Goal: Navigation & Orientation: Find specific page/section

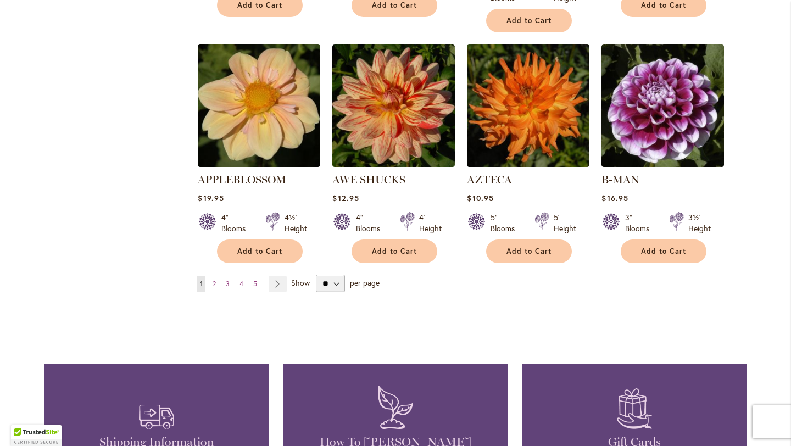
scroll to position [916, 0]
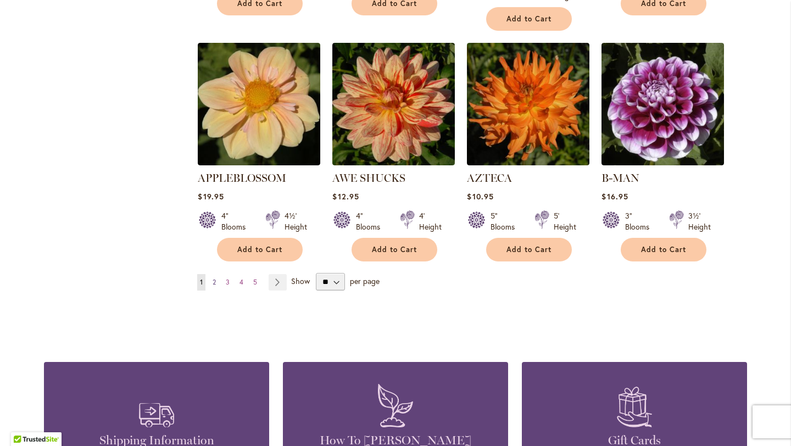
click at [214, 278] on span "2" at bounding box center [214, 282] width 3 height 8
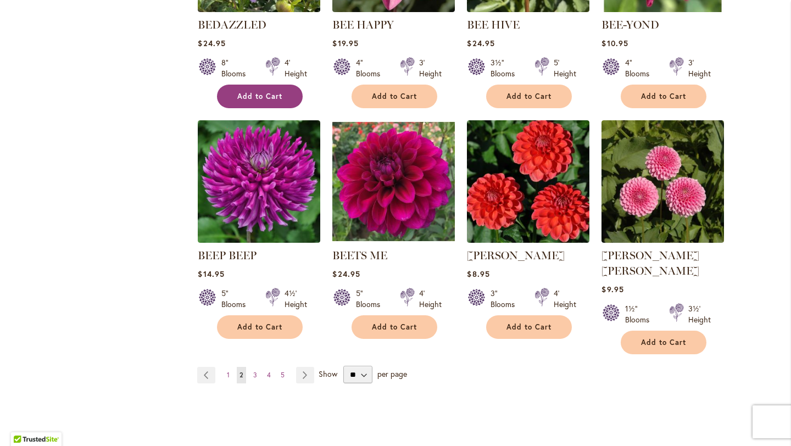
scroll to position [826, 0]
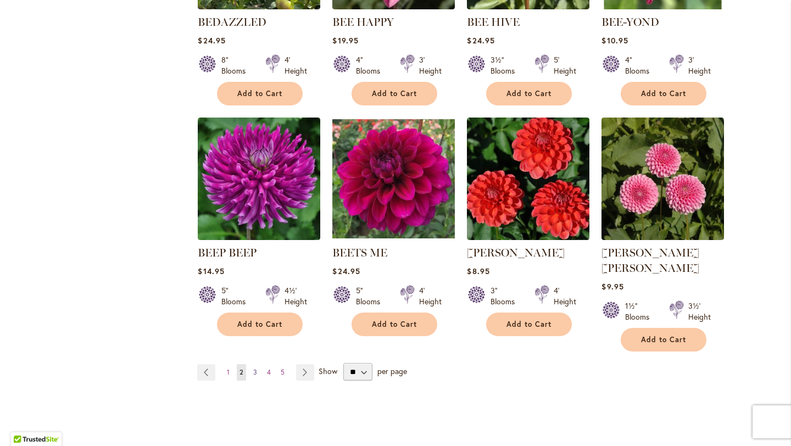
click at [255, 368] on span "3" at bounding box center [255, 372] width 4 height 8
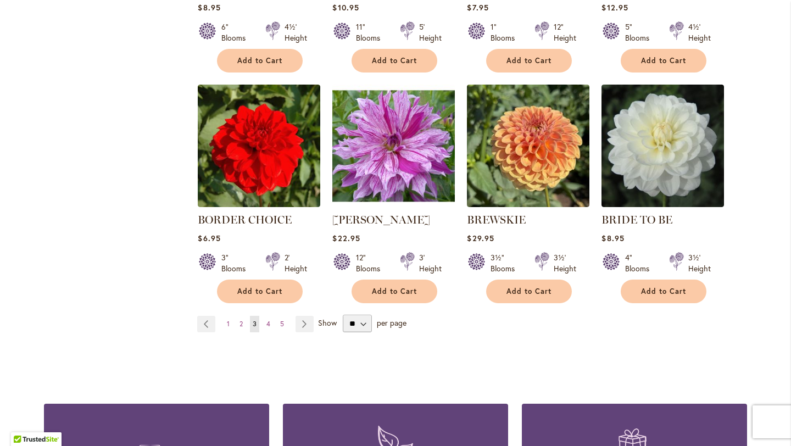
scroll to position [865, 0]
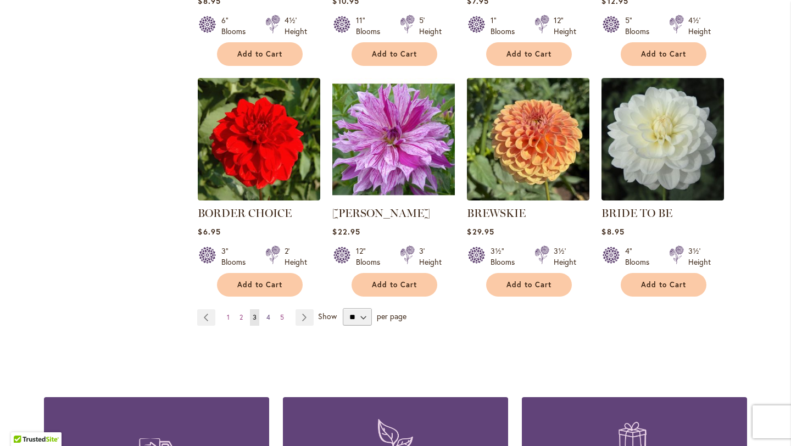
click at [271, 317] on link "Page 4" at bounding box center [268, 317] width 9 height 16
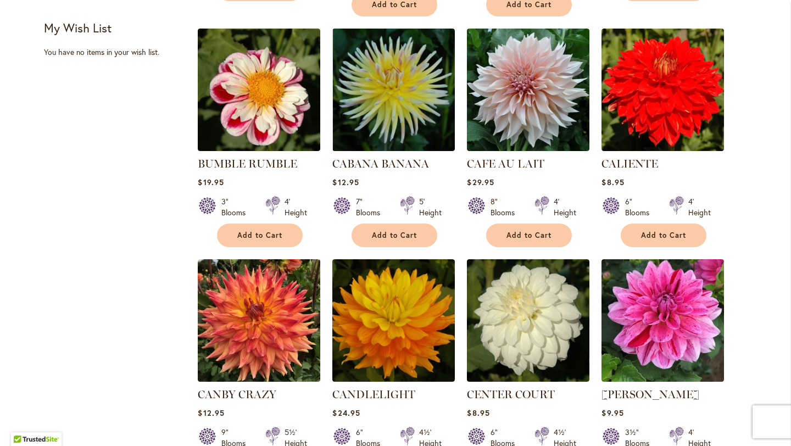
scroll to position [426, 0]
